Goal: Task Accomplishment & Management: Complete application form

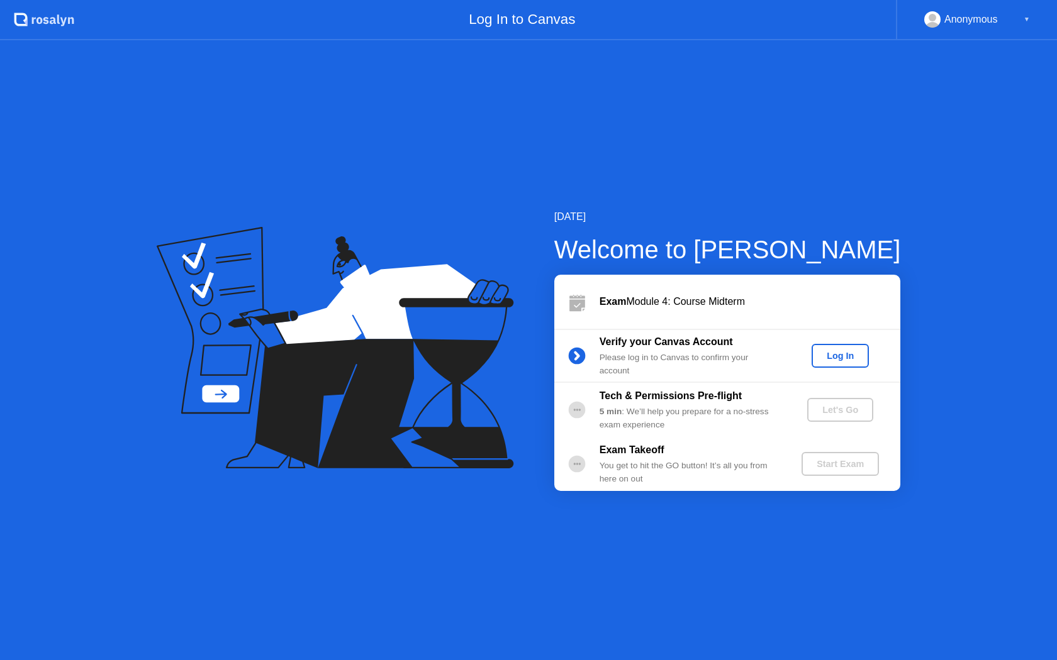
click at [833, 352] on div "Log In" at bounding box center [839, 356] width 47 height 10
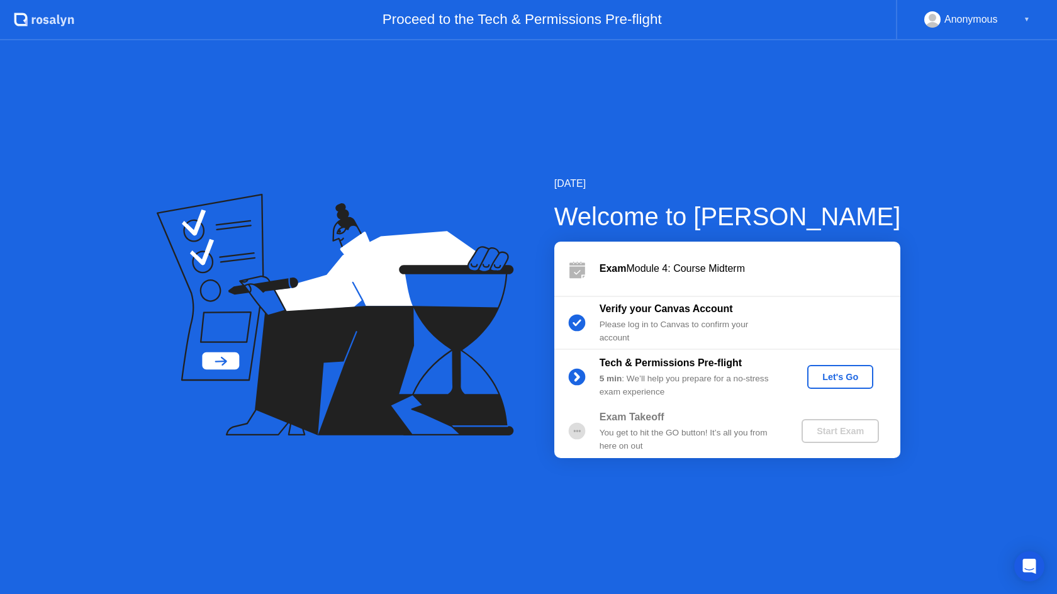
click at [823, 372] on div "Let's Go" at bounding box center [840, 377] width 56 height 10
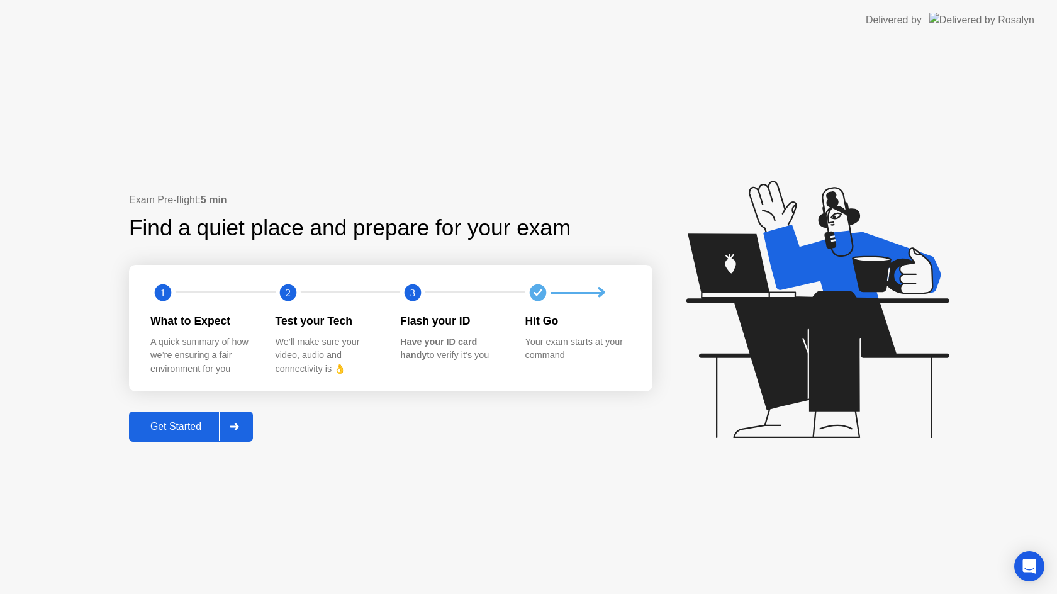
click at [252, 428] on button "Get Started" at bounding box center [191, 426] width 124 height 30
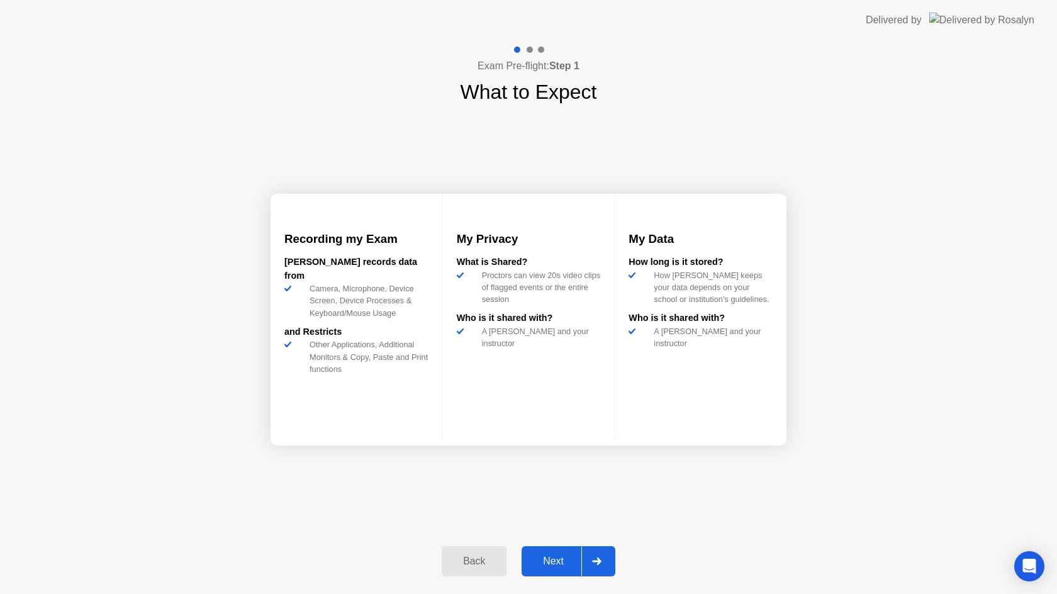
click at [603, 565] on div at bounding box center [596, 561] width 30 height 29
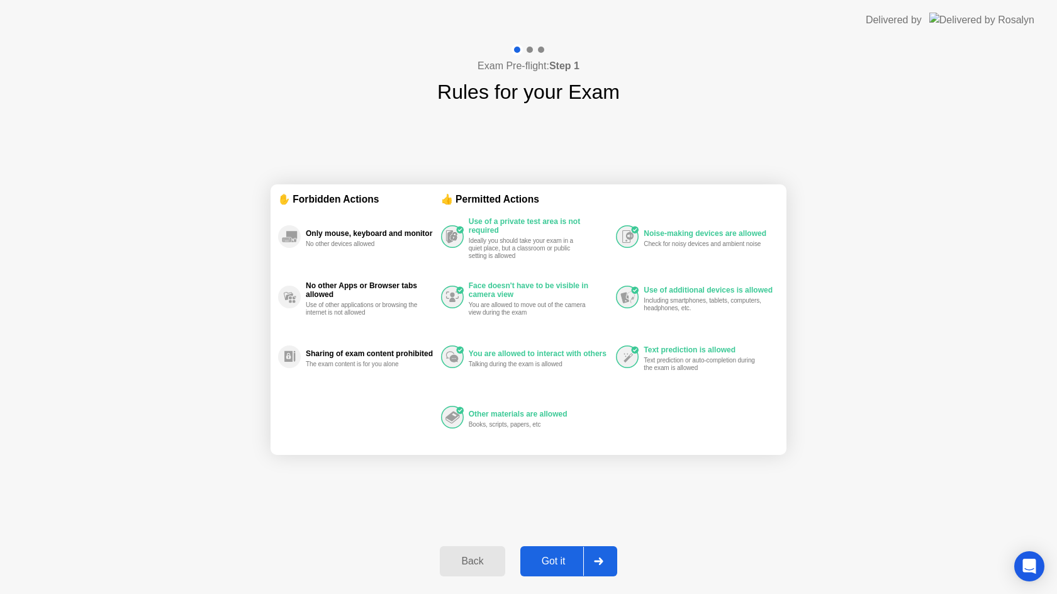
click at [603, 565] on div at bounding box center [598, 561] width 30 height 29
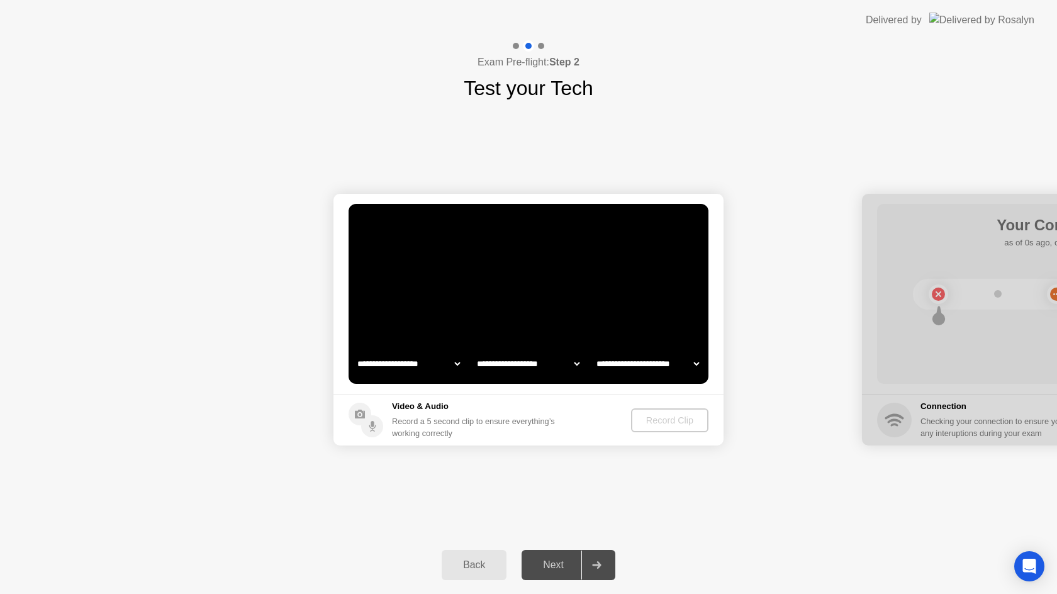
select select "**********"
select select "*******"
click at [420, 364] on select "**********" at bounding box center [409, 363] width 108 height 25
click at [657, 421] on div "Record Clip" at bounding box center [669, 420] width 67 height 10
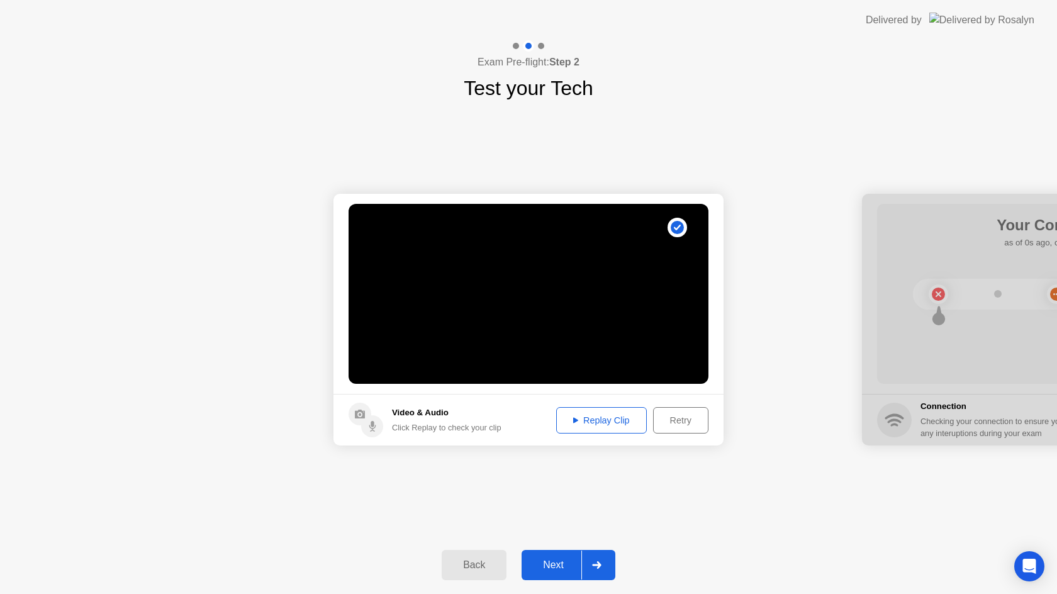
click at [689, 417] on div "Retry" at bounding box center [680, 420] width 47 height 10
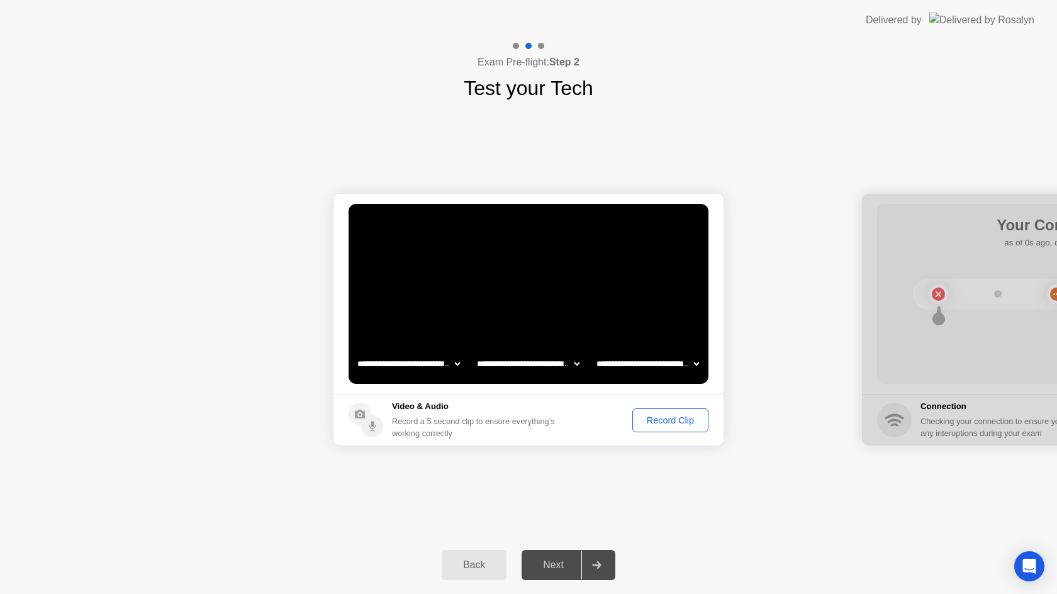
click at [685, 416] on div "Record Clip" at bounding box center [669, 420] width 67 height 10
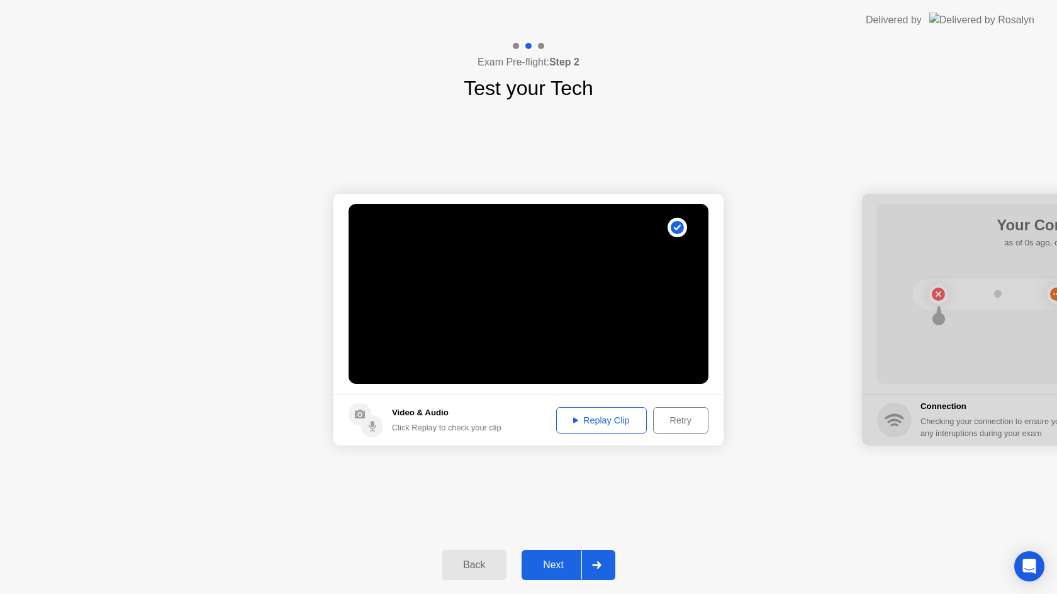
click at [616, 423] on div "Replay Clip" at bounding box center [601, 420] width 82 height 10
click at [599, 563] on icon at bounding box center [596, 565] width 9 height 8
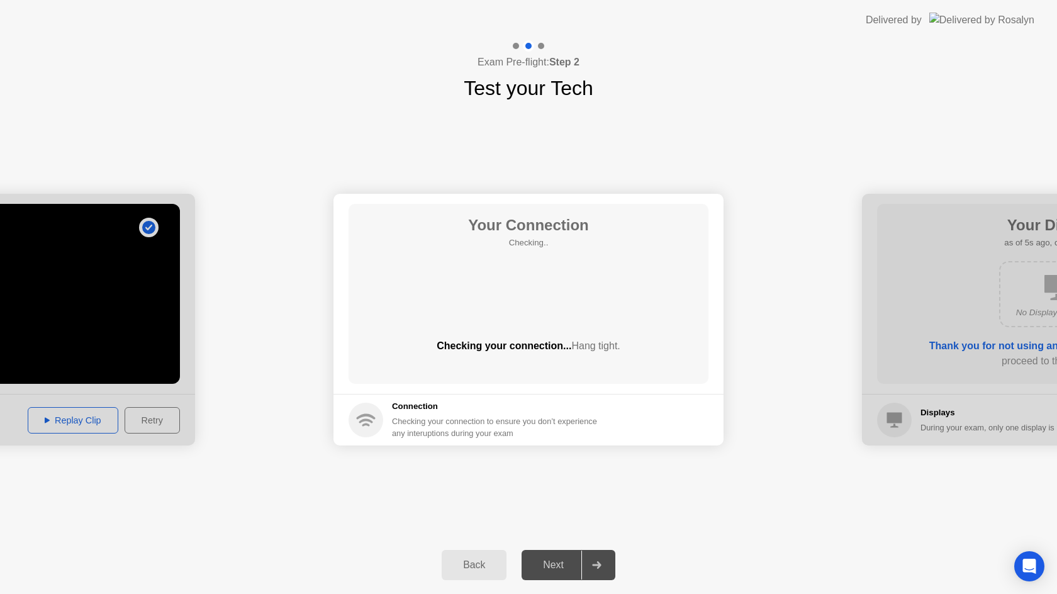
click at [597, 559] on div at bounding box center [596, 564] width 30 height 29
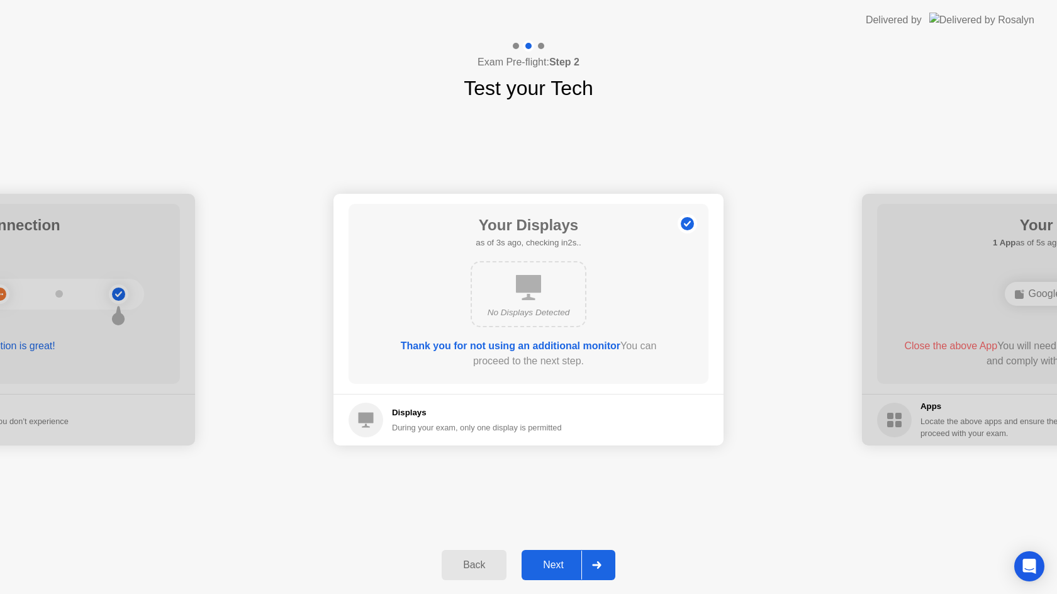
click at [597, 559] on div at bounding box center [596, 564] width 30 height 29
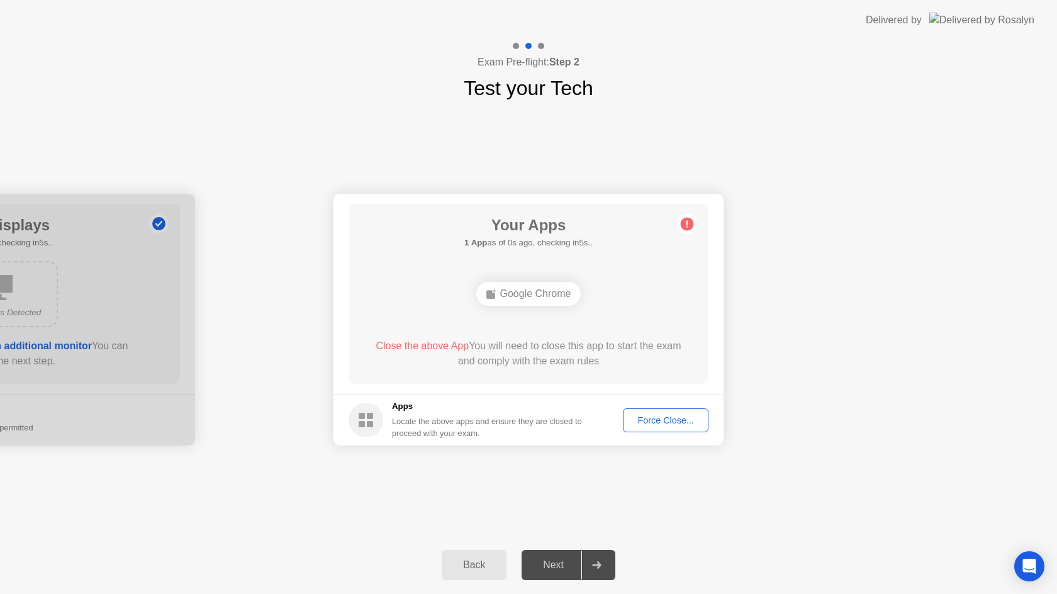
click at [537, 296] on div "Google Chrome" at bounding box center [528, 294] width 105 height 24
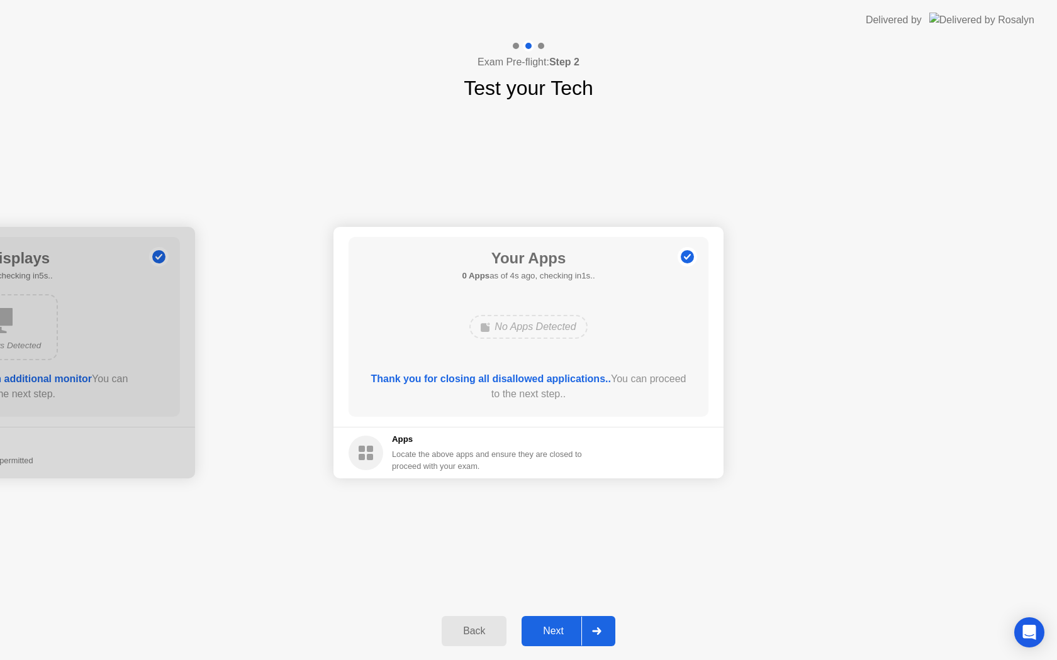
click at [599, 628] on icon at bounding box center [596, 632] width 9 height 8
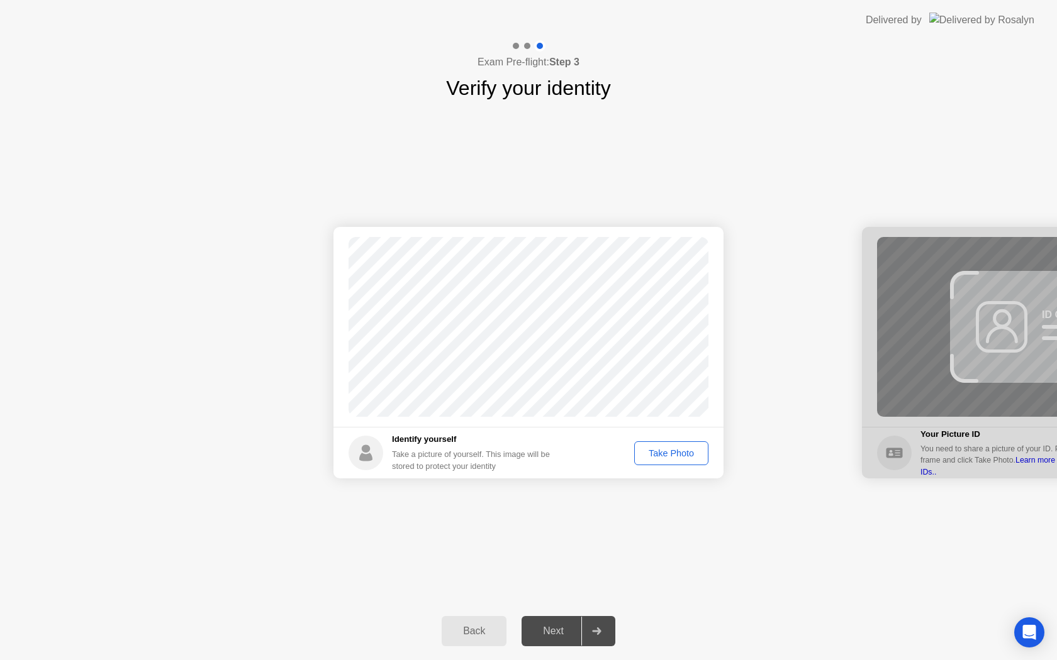
click at [677, 458] on div "Take Photo" at bounding box center [670, 453] width 65 height 10
click at [663, 452] on div "Retake" at bounding box center [679, 453] width 49 height 10
click at [669, 456] on div "Take Photo" at bounding box center [670, 453] width 65 height 10
click at [674, 453] on div "Retake" at bounding box center [679, 453] width 49 height 10
click at [674, 453] on div "Take Photo" at bounding box center [670, 453] width 65 height 10
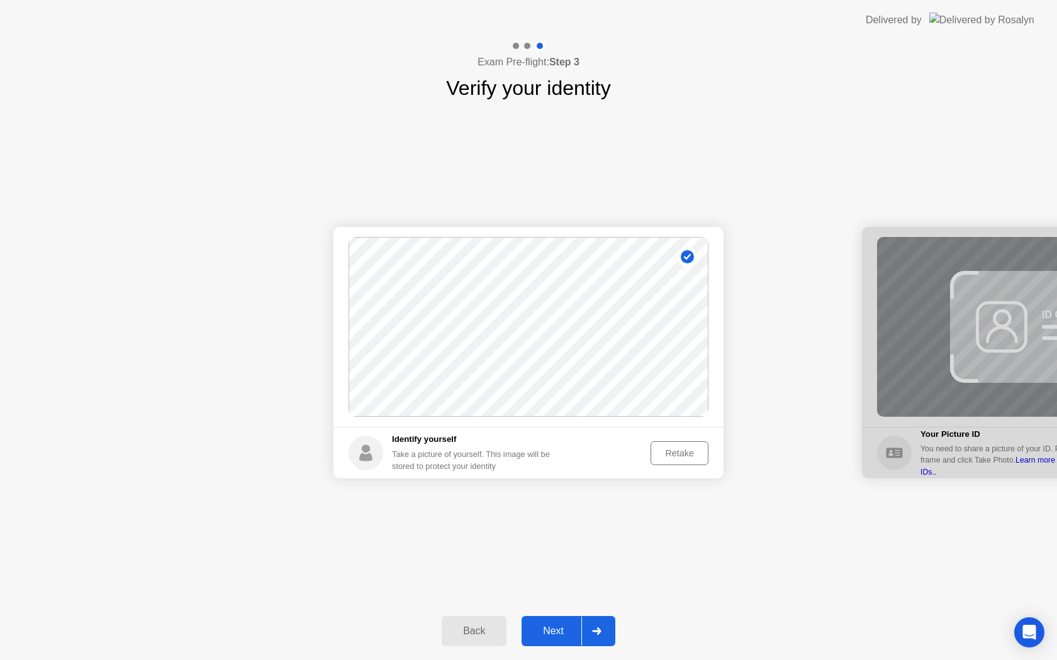
click at [674, 453] on div "Retake" at bounding box center [679, 453] width 49 height 10
click at [674, 453] on div "Take Photo" at bounding box center [670, 453] width 65 height 10
click at [599, 623] on div at bounding box center [596, 631] width 30 height 29
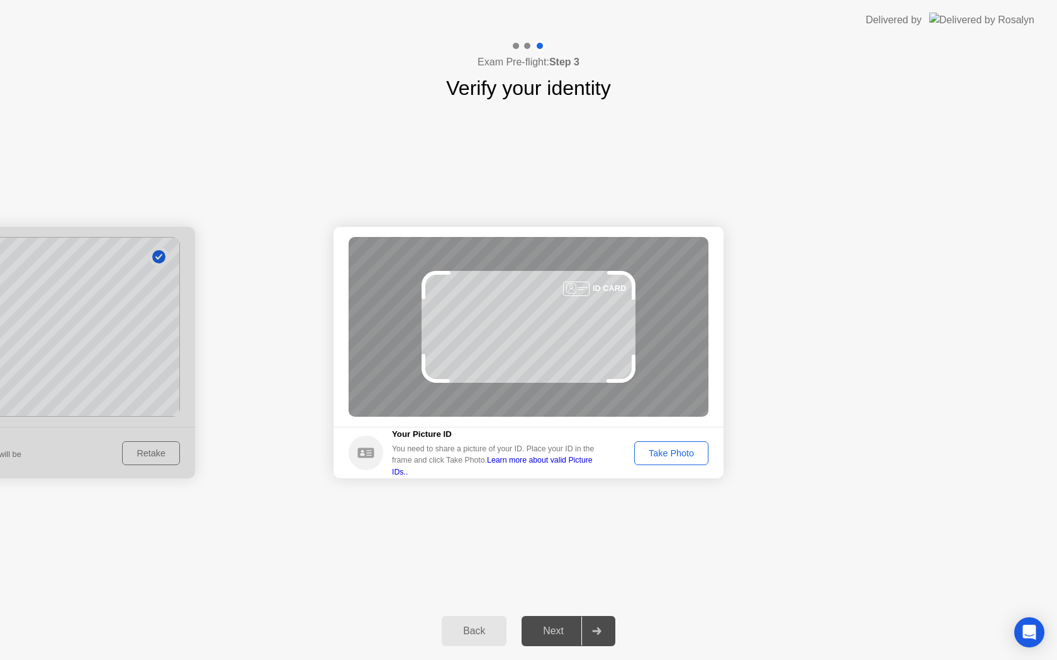
click at [693, 457] on div "Take Photo" at bounding box center [670, 453] width 65 height 10
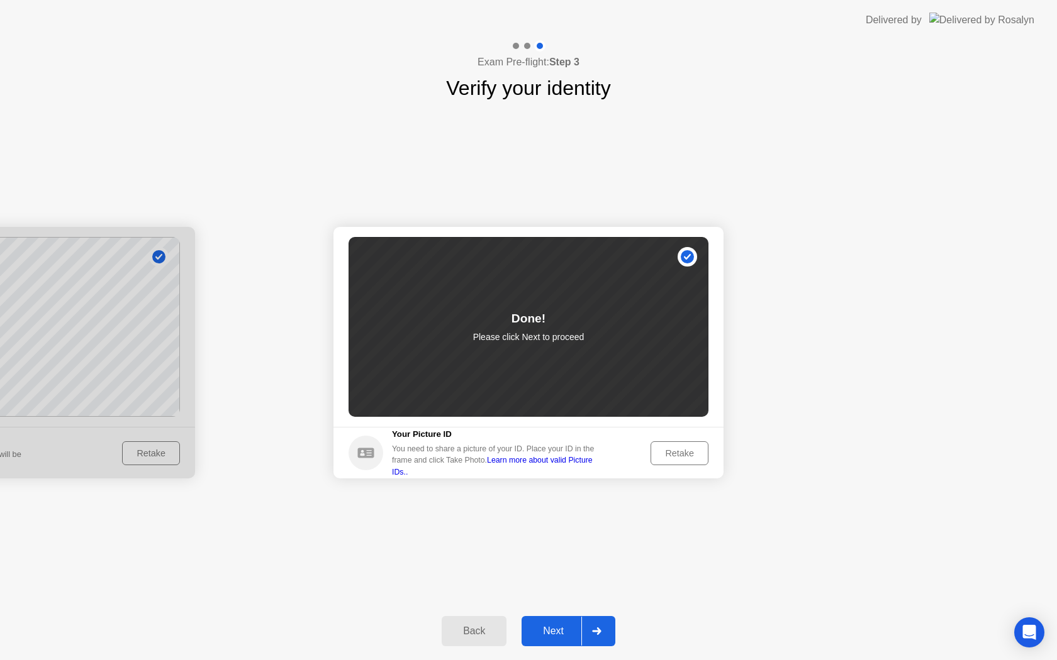
click at [601, 632] on icon at bounding box center [596, 632] width 9 height 8
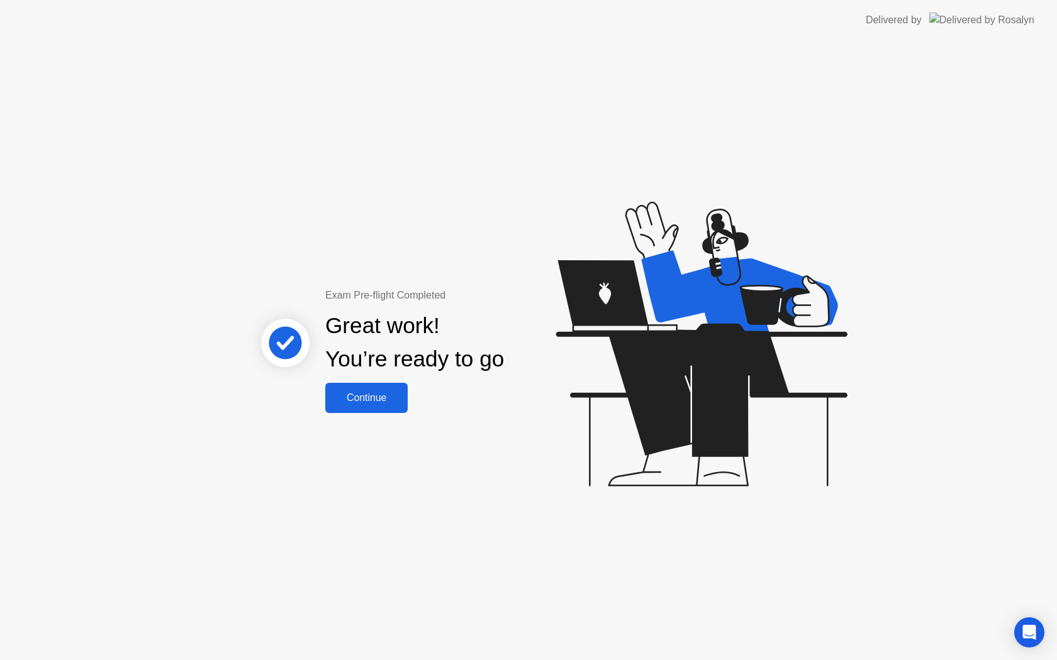
click at [377, 403] on div "Continue" at bounding box center [366, 397] width 75 height 11
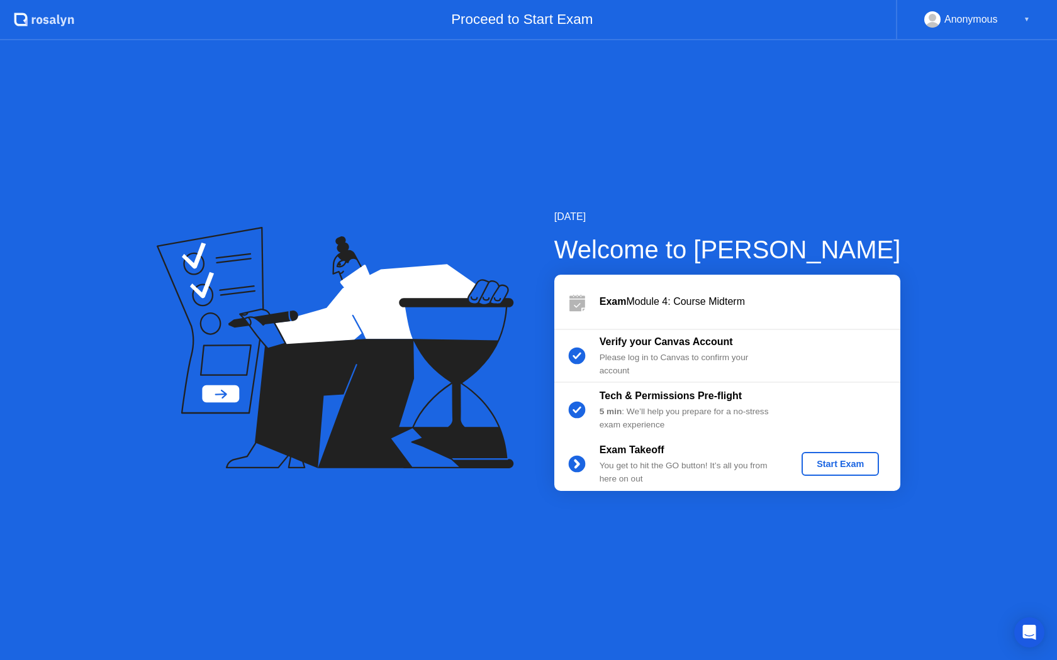
click at [829, 469] on div "Start Exam" at bounding box center [839, 464] width 67 height 10
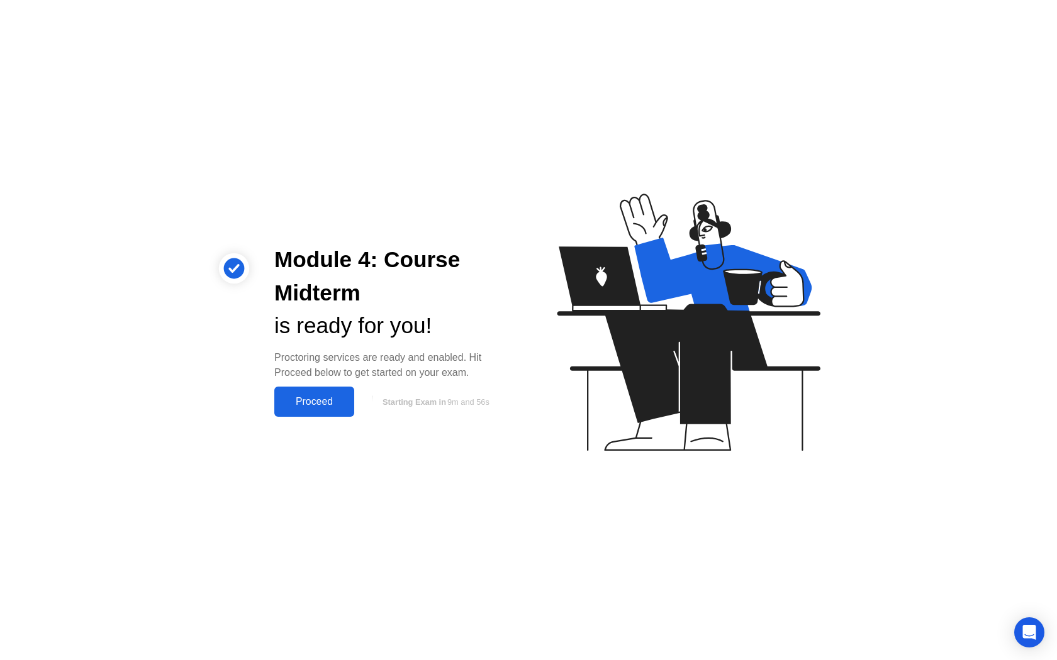
click at [324, 404] on div "Proceed" at bounding box center [314, 401] width 72 height 11
